Goal: Communication & Community: Answer question/provide support

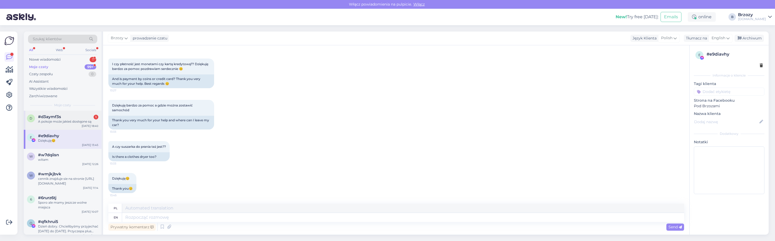
click at [63, 117] on div "#d3aymf3s 1" at bounding box center [68, 116] width 60 height 5
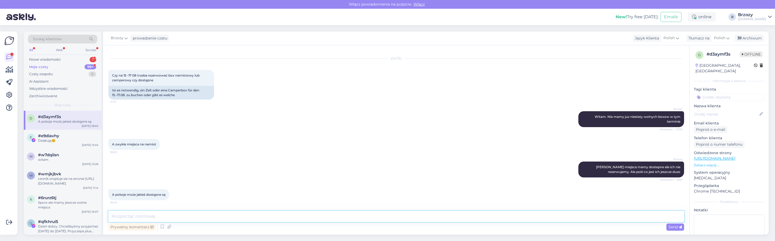
click at [234, 217] on textarea at bounding box center [396, 215] width 576 height 11
type textarea "w tym terminie tez juz nie mamy wolnych pokoi"
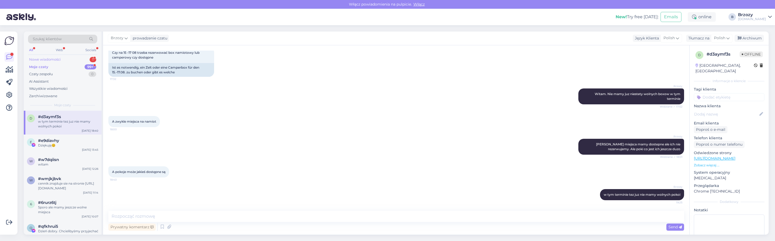
click at [44, 58] on div "Nowe wiadomości" at bounding box center [45, 59] width 32 height 5
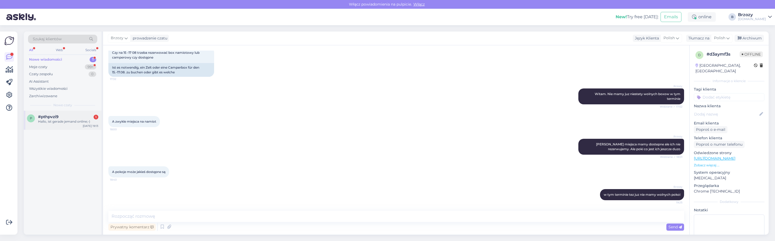
click at [55, 118] on span "#pthpvzi9" at bounding box center [48, 116] width 20 height 5
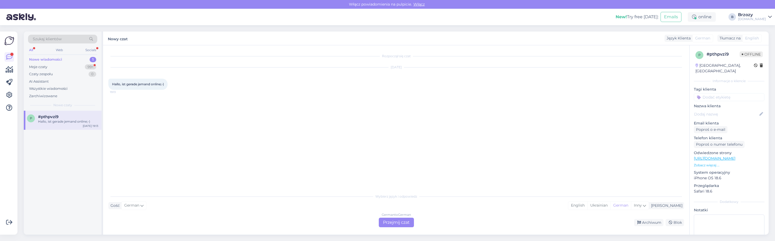
click at [406, 222] on div "German to German Przejmij czat" at bounding box center [396, 222] width 35 height 10
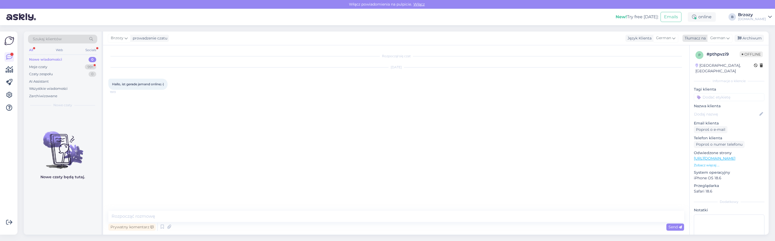
click at [727, 39] on icon at bounding box center [728, 38] width 3 height 6
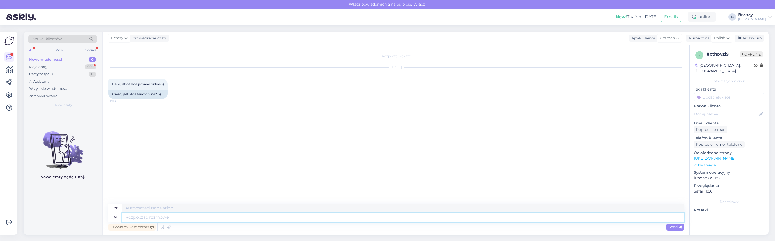
click at [167, 218] on textarea at bounding box center [403, 217] width 562 height 9
type textarea "witam. je"
type textarea "Hallo."
type textarea "witam. jestem"
type textarea "hallo. Ich bin hier"
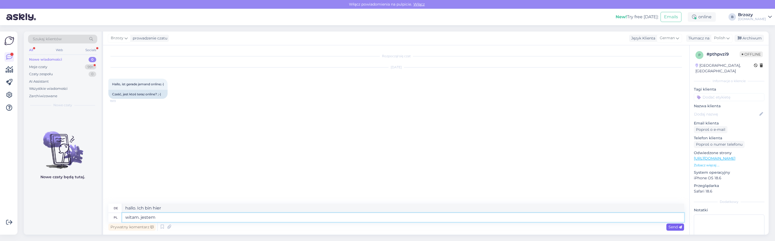
type textarea "witam. jestem"
click at [676, 225] on span "Send" at bounding box center [675, 226] width 13 height 5
click at [41, 67] on div "Moje czaty" at bounding box center [38, 66] width 18 height 5
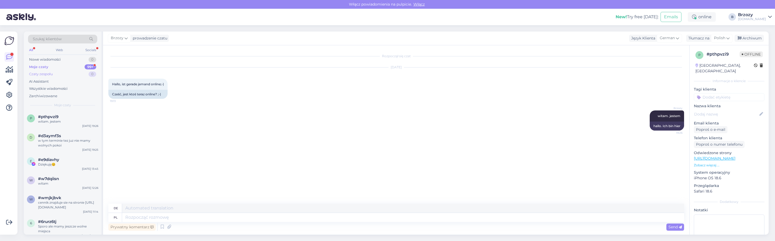
click at [38, 74] on div "Czaty zespołu" at bounding box center [41, 73] width 24 height 5
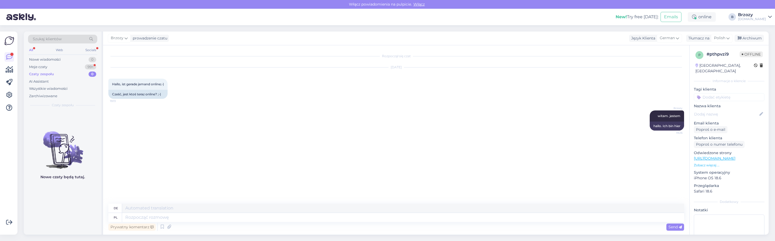
click at [46, 53] on div "All Web Socials" at bounding box center [62, 51] width 69 height 8
click at [37, 68] on div "Moje czaty" at bounding box center [38, 66] width 18 height 5
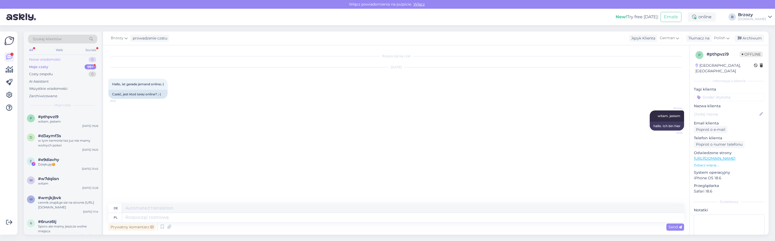
click at [48, 58] on div "Nowe wiadomości" at bounding box center [45, 59] width 32 height 5
